Goal: Communication & Community: Answer question/provide support

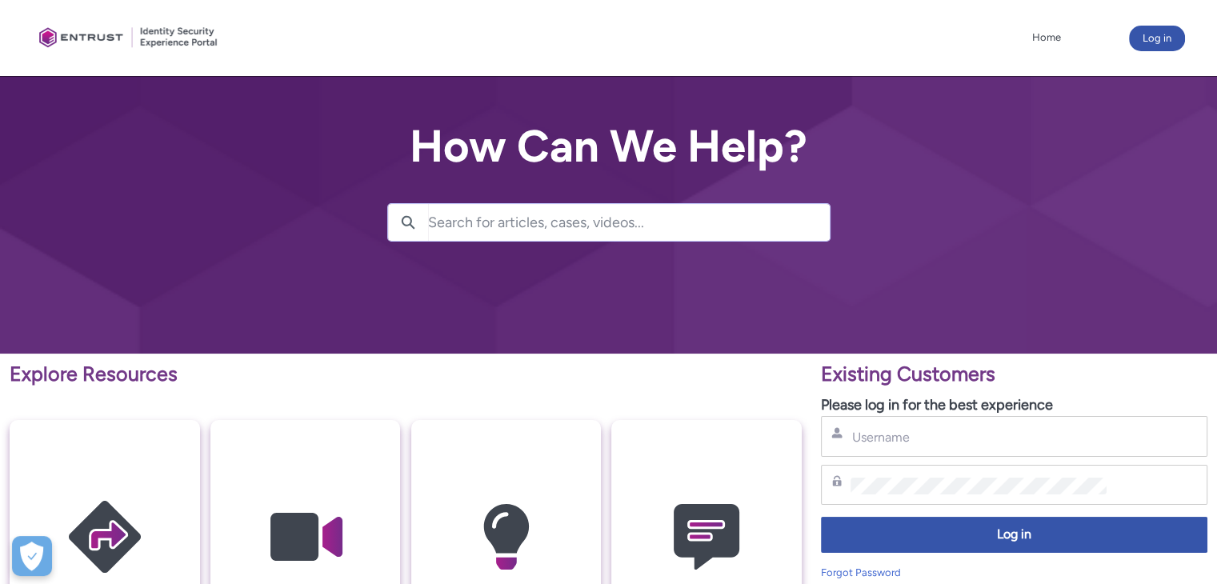
type input "andrei.nedelcu@idea-bank.ro"
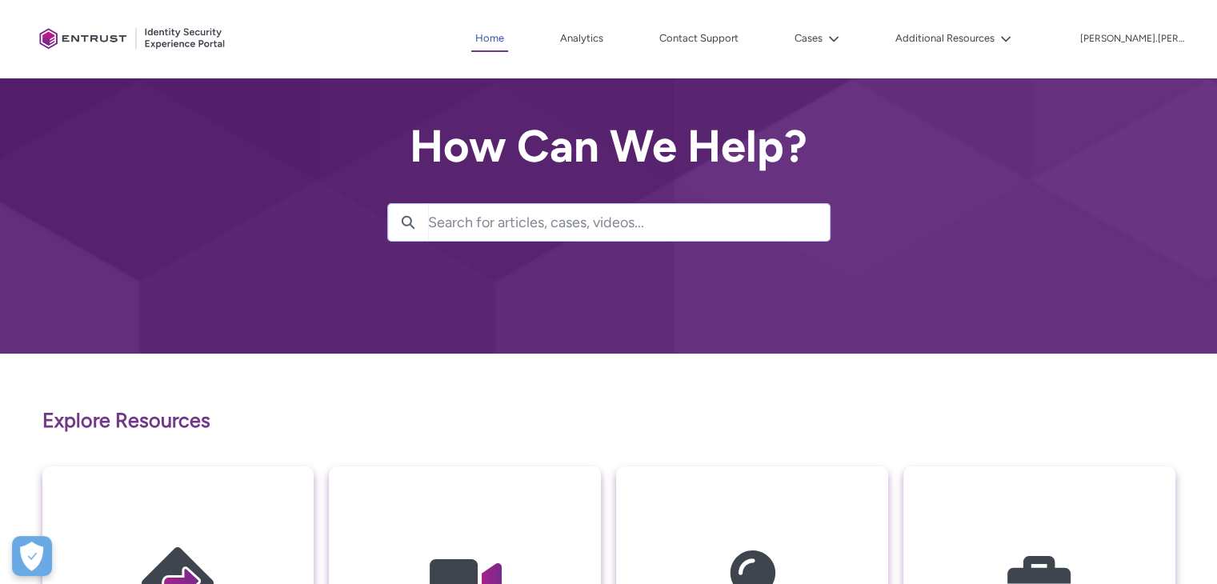
click at [508, 36] on link "Home" at bounding box center [489, 39] width 37 height 26
click at [607, 41] on link "Analytics" at bounding box center [581, 38] width 51 height 24
click at [839, 42] on icon at bounding box center [833, 39] width 11 height 11
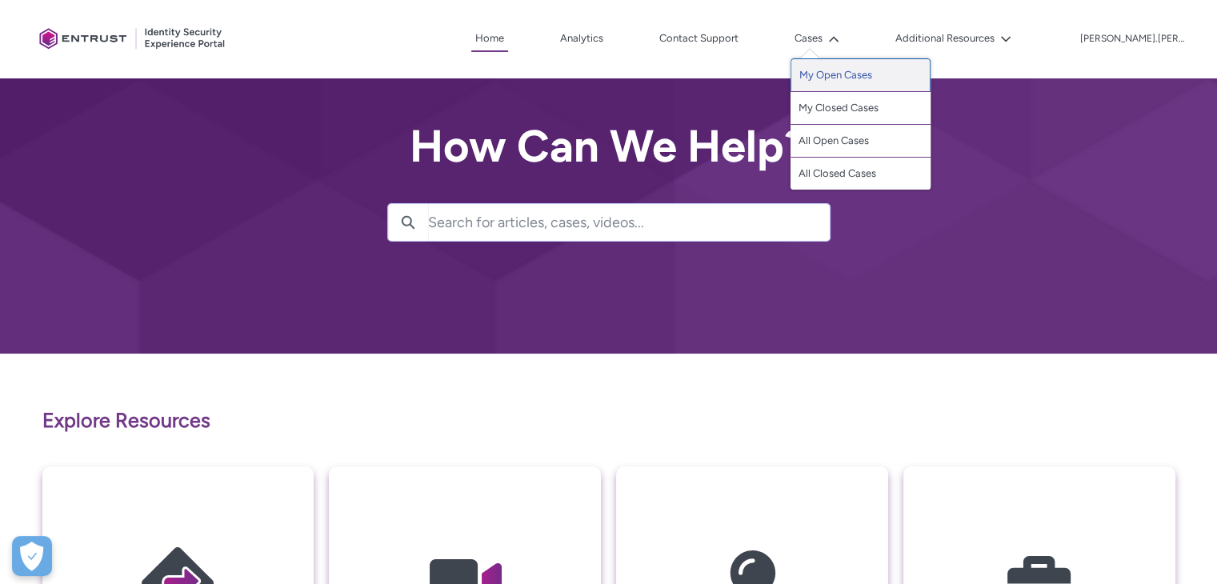
click at [870, 71] on link "My Open Cases" at bounding box center [860, 75] width 140 height 34
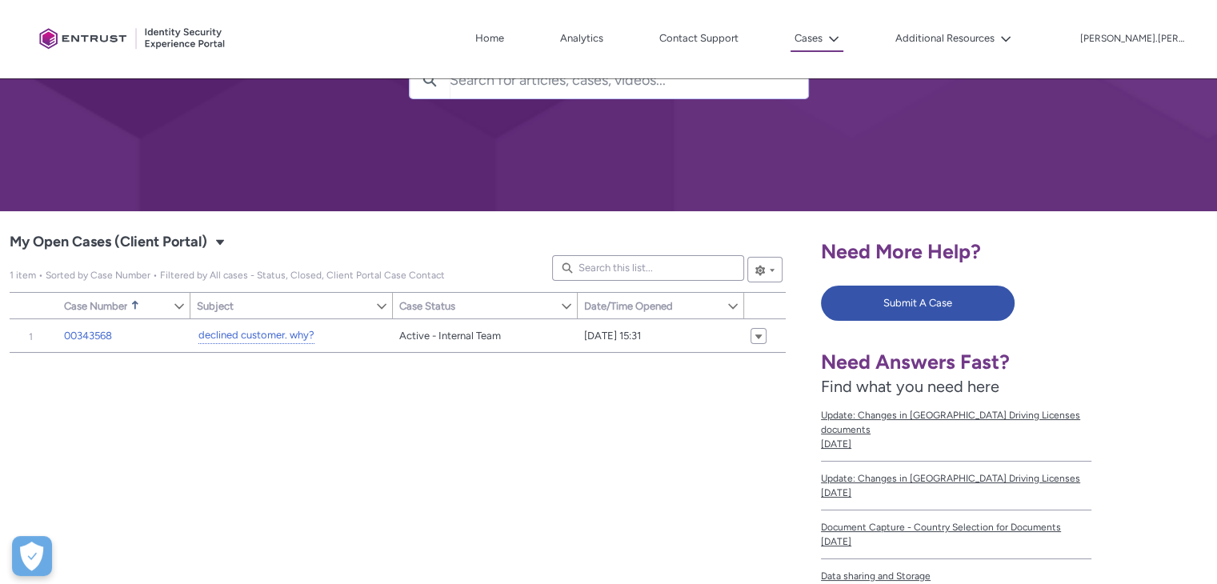
scroll to position [230, 0]
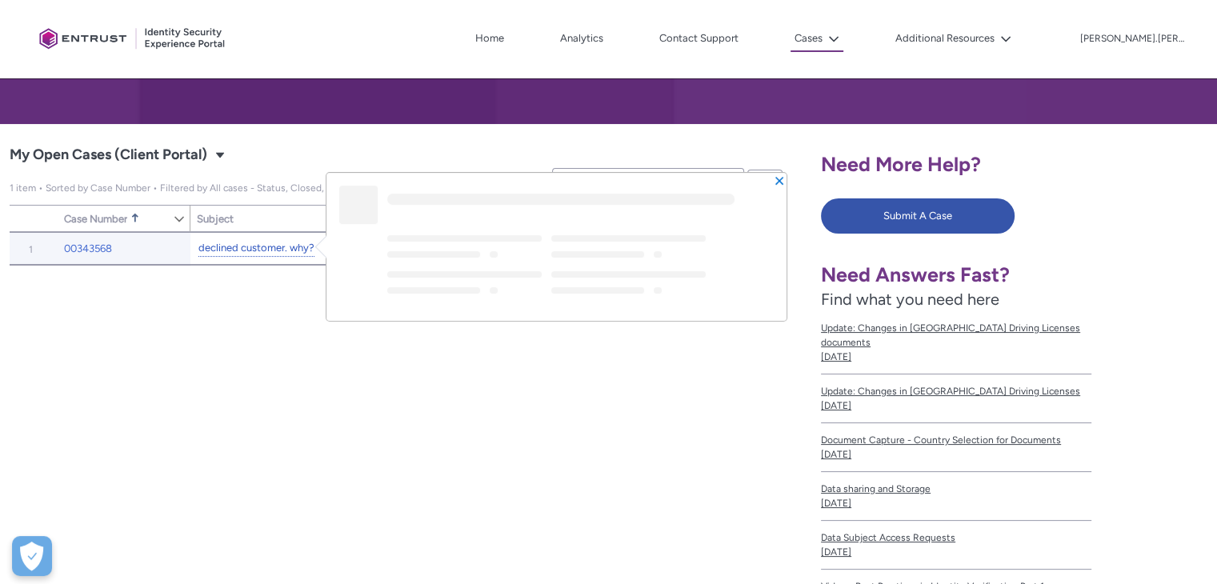
click at [258, 244] on link "declined customer. why?" at bounding box center [256, 248] width 116 height 17
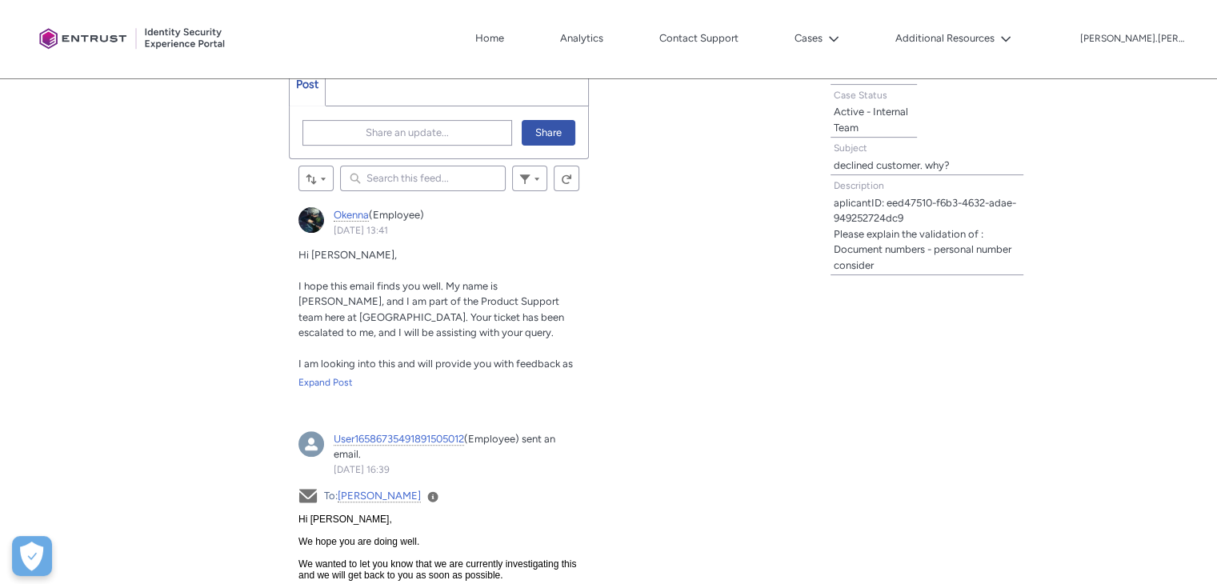
scroll to position [496, 0]
click at [333, 378] on div "Expand Post" at bounding box center [439, 382] width 282 height 14
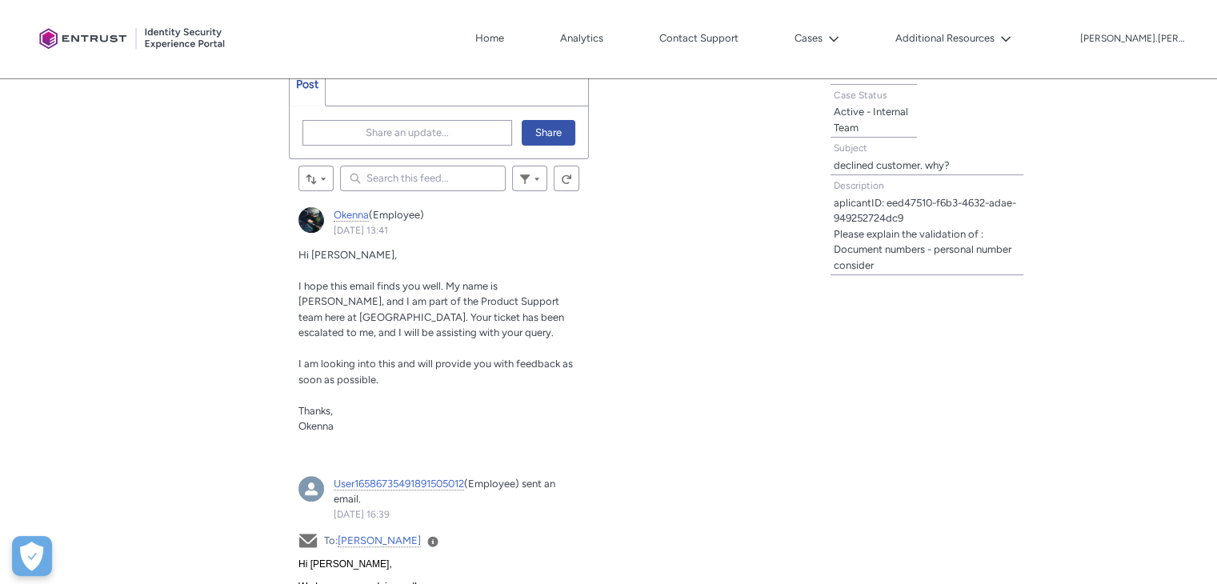
scroll to position [406, 0]
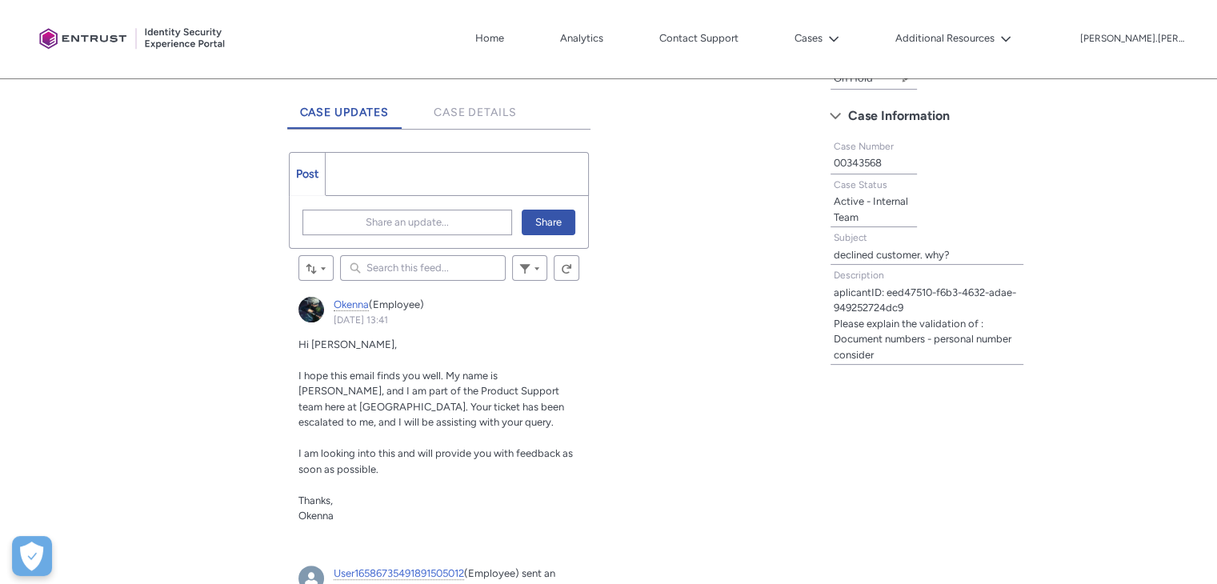
click at [368, 165] on ul "Post More" at bounding box center [439, 174] width 301 height 44
click at [356, 184] on ul "Post More" at bounding box center [439, 174] width 301 height 44
click at [370, 218] on span "Share an update..." at bounding box center [407, 222] width 83 height 24
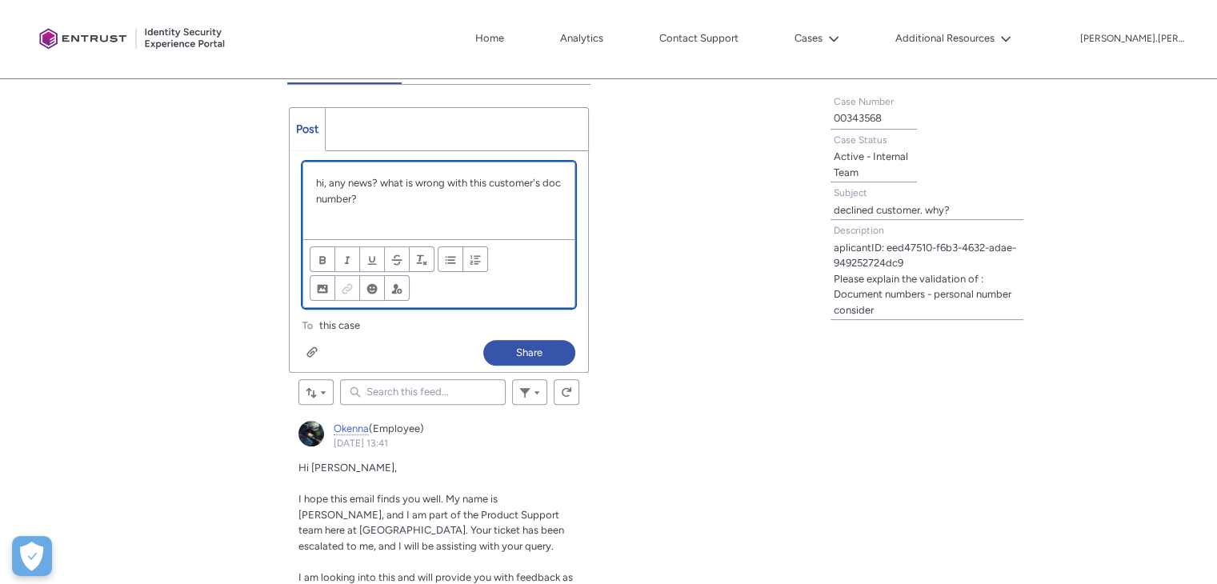
scroll to position [457, 0]
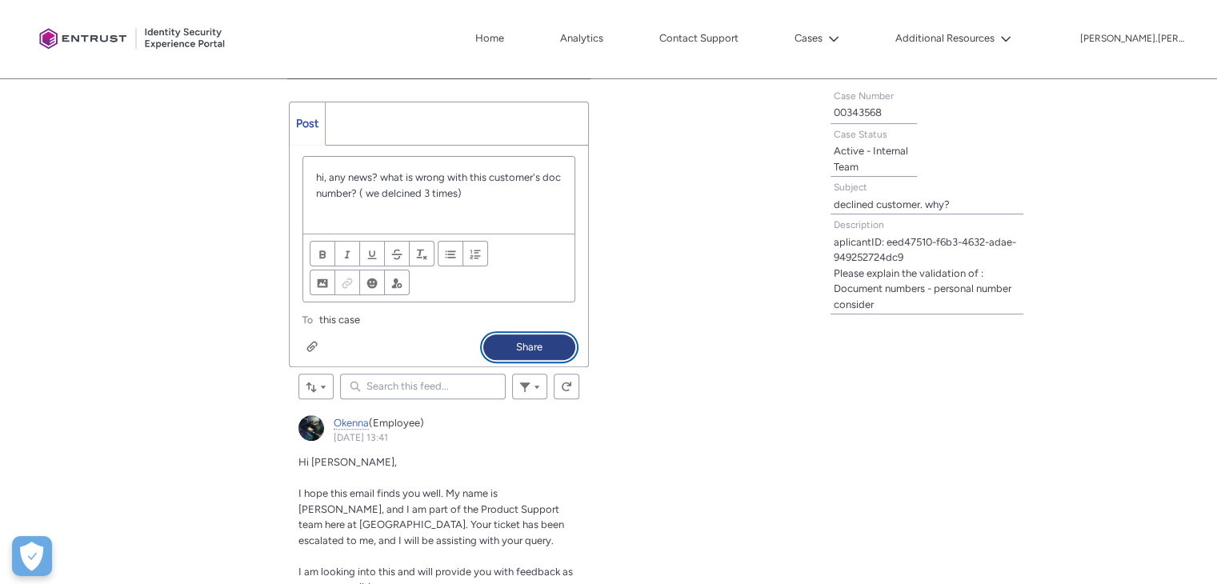
click at [514, 350] on button "Share" at bounding box center [529, 347] width 92 height 26
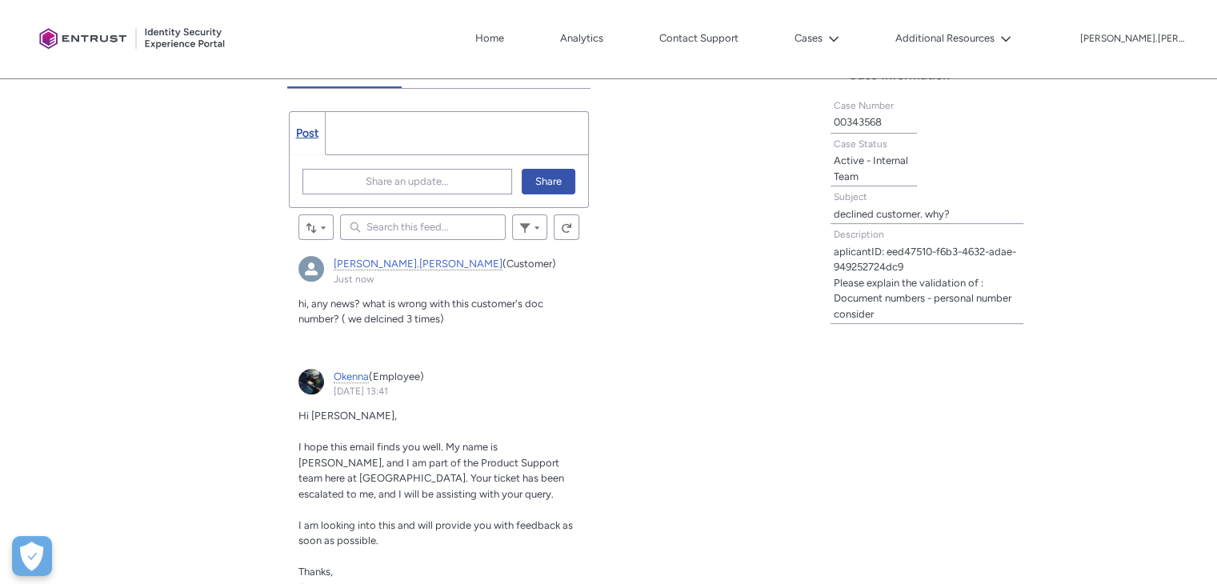
scroll to position [0, 0]
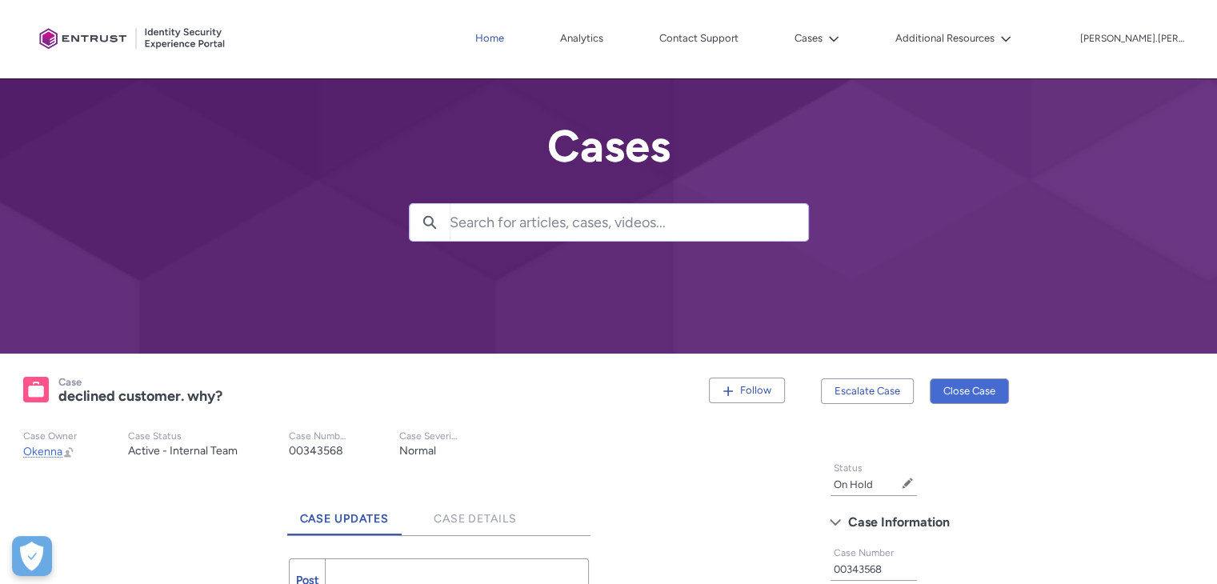
click at [508, 34] on link "Home" at bounding box center [489, 38] width 37 height 24
